Goal: Check status: Check status

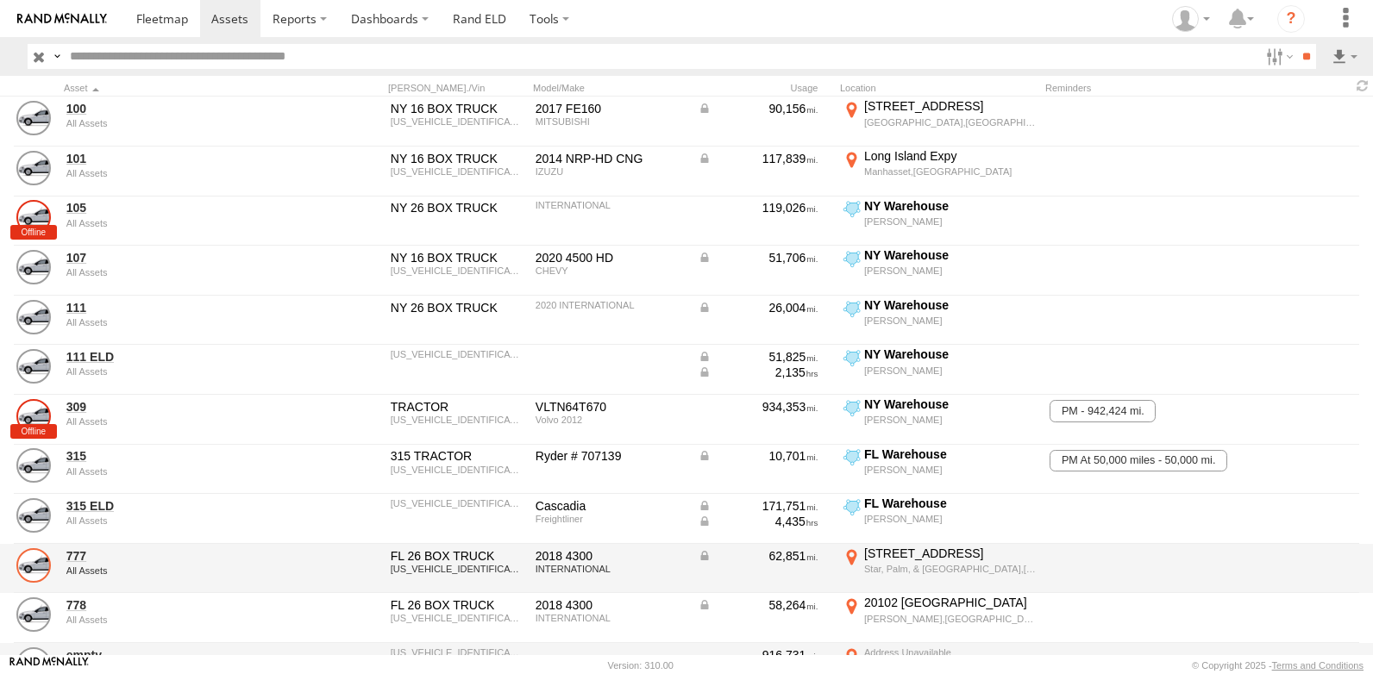
click at [35, 560] on link at bounding box center [33, 565] width 34 height 34
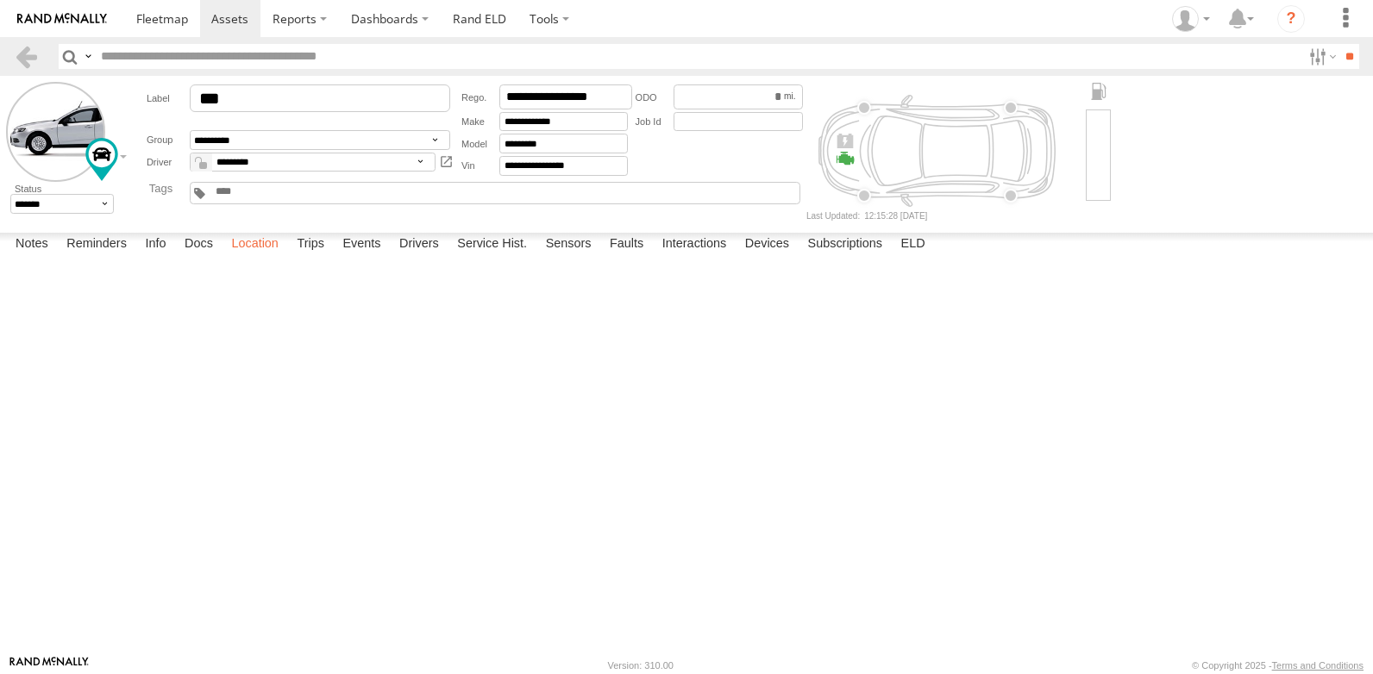
click at [254, 257] on label "Location" at bounding box center [254, 245] width 65 height 24
click at [0, 0] on span at bounding box center [0, 0] width 0 height 0
click at [0, 0] on label at bounding box center [0, 0] width 0 height 0
type input "**********"
click at [20, 62] on link at bounding box center [26, 56] width 25 height 25
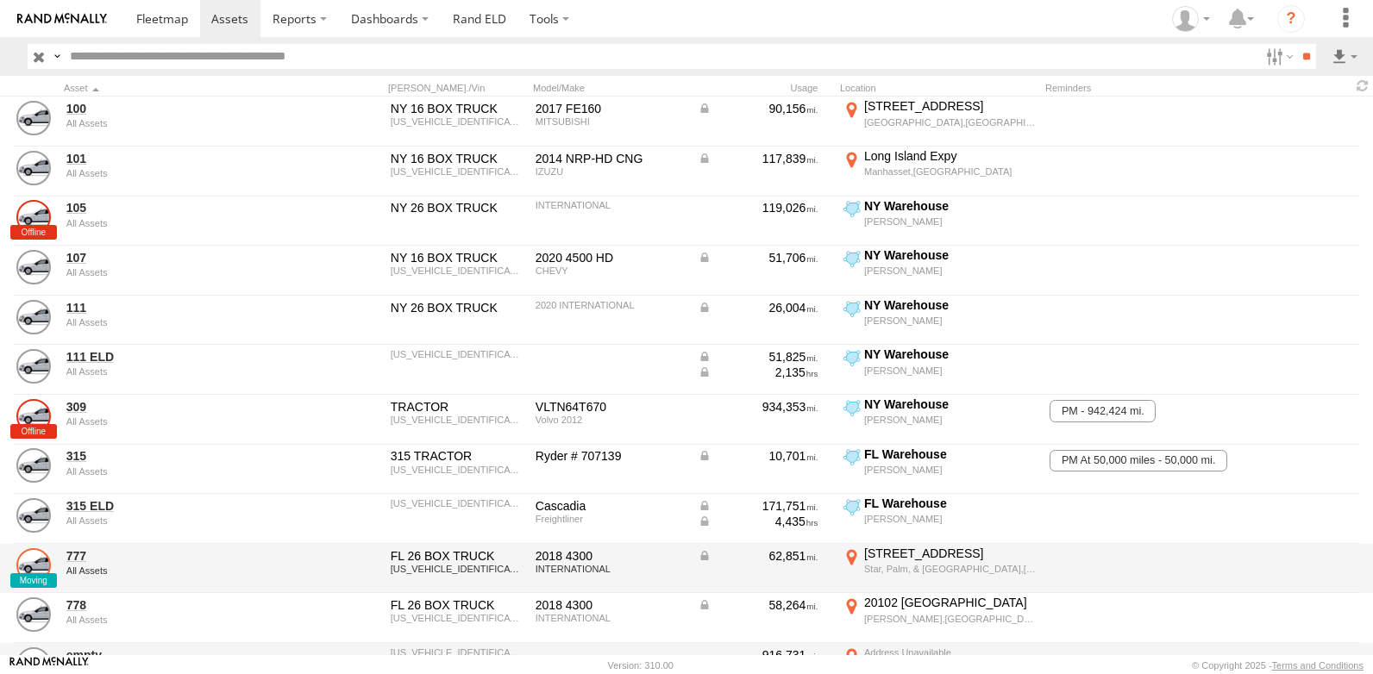
click at [29, 558] on link at bounding box center [33, 565] width 34 height 34
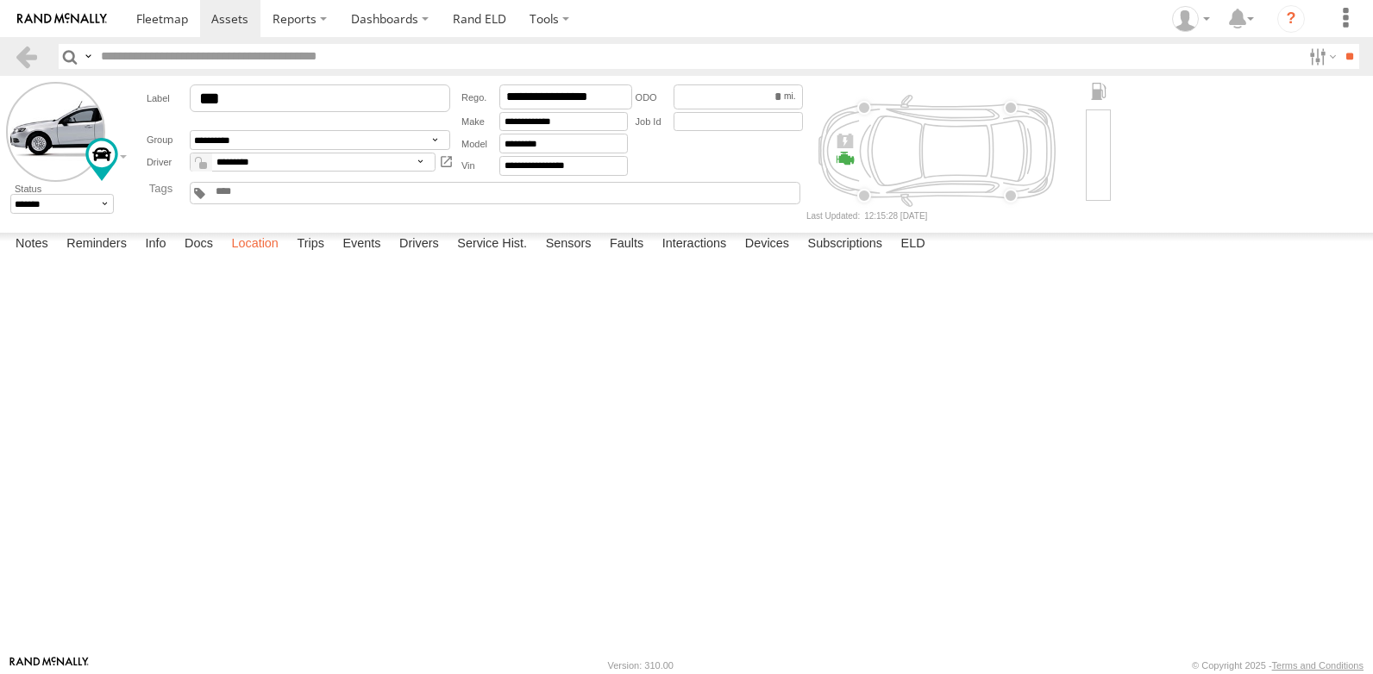
click at [249, 257] on label "Location" at bounding box center [254, 245] width 65 height 24
click at [0, 0] on span at bounding box center [0, 0] width 0 height 0
click at [0, 0] on link at bounding box center [0, 0] width 0 height 0
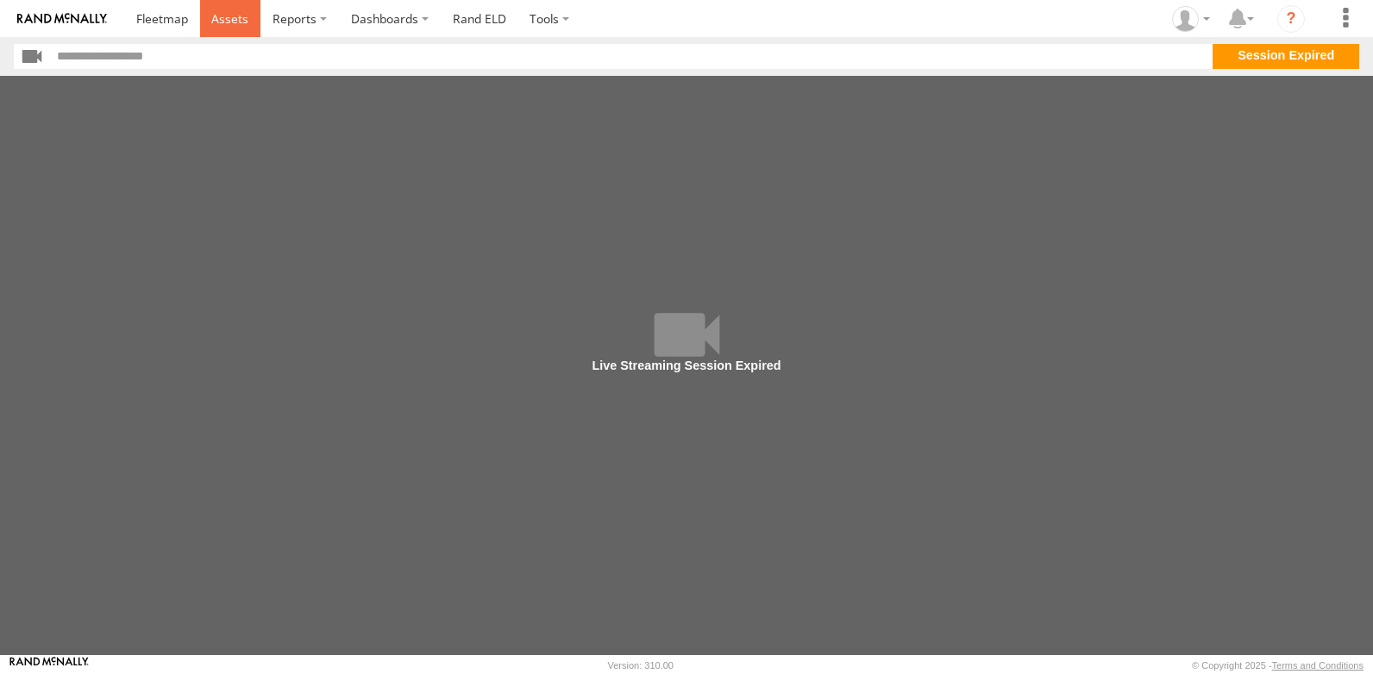
click at [227, 22] on span at bounding box center [229, 18] width 37 height 16
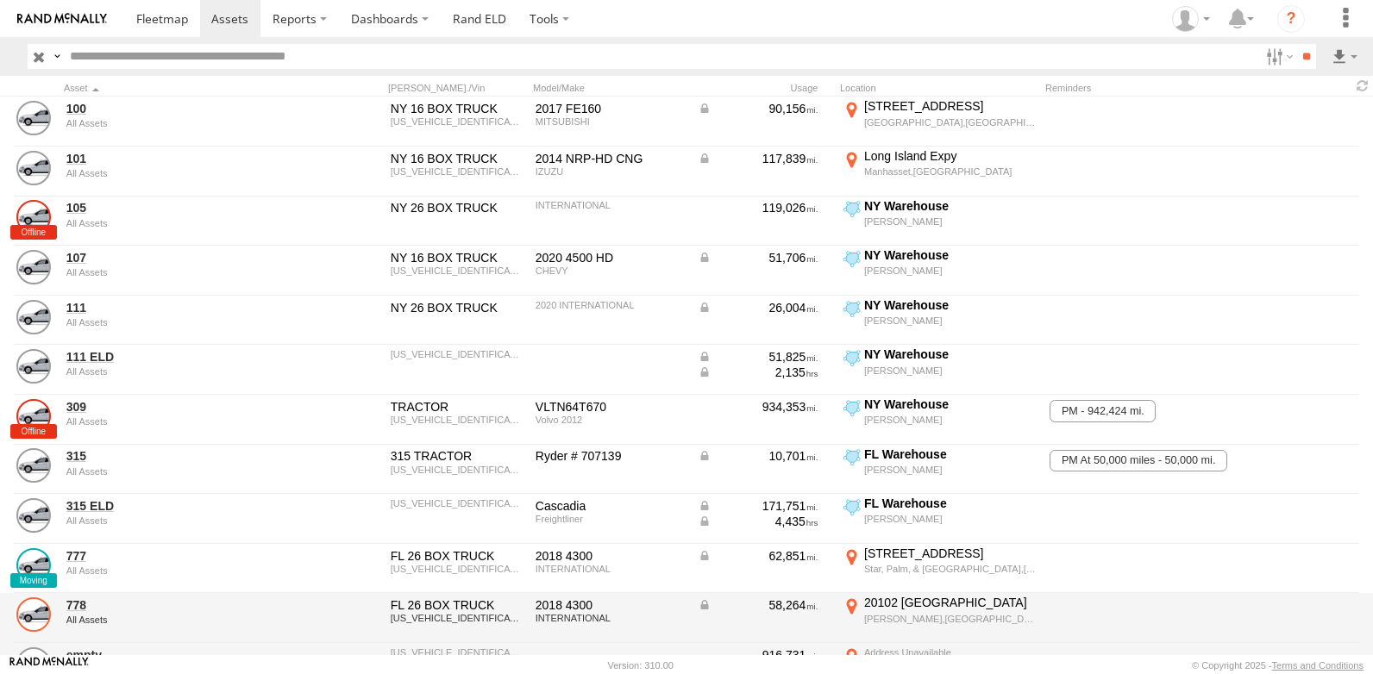
click at [33, 619] on link at bounding box center [33, 615] width 34 height 34
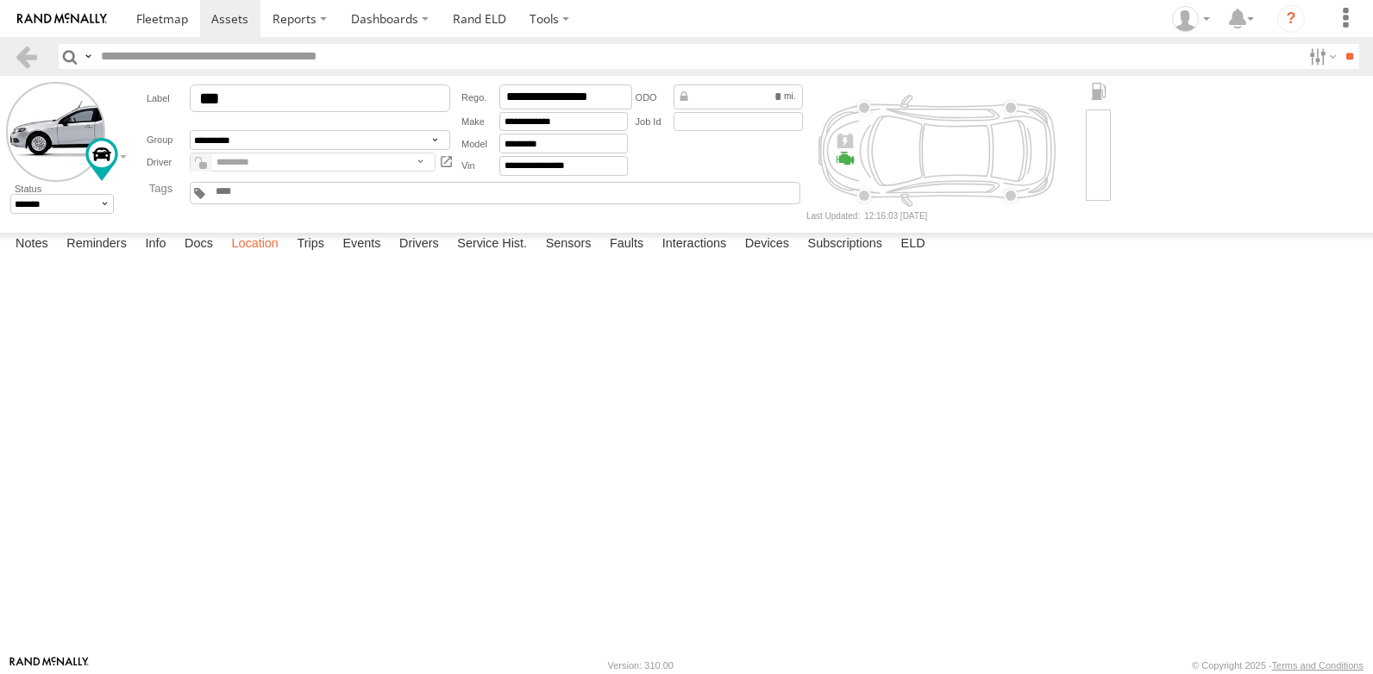
click at [259, 257] on label "Location" at bounding box center [254, 245] width 65 height 24
click at [0, 0] on span at bounding box center [0, 0] width 0 height 0
click at [0, 0] on link at bounding box center [0, 0] width 0 height 0
